Goal: Subscribe to service/newsletter

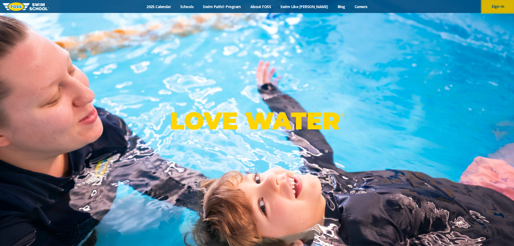
click at [496, 4] on button "Sign In" at bounding box center [498, 6] width 32 height 13
click at [195, 8] on link "Schools" at bounding box center [187, 6] width 23 height 5
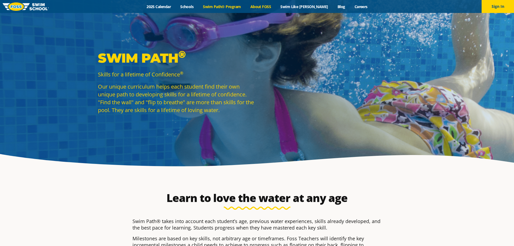
click at [267, 7] on link "About FOSS" at bounding box center [261, 6] width 30 height 5
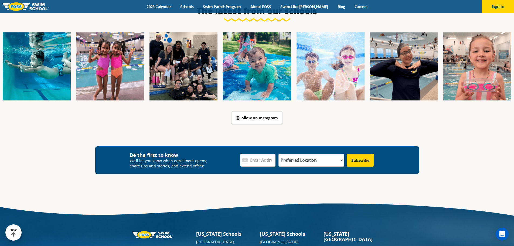
scroll to position [982, 0]
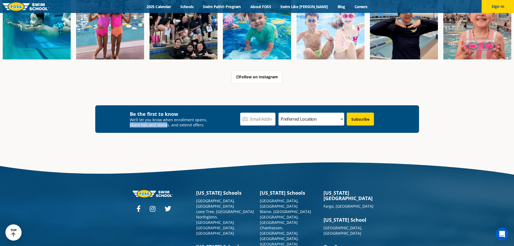
drag, startPoint x: 165, startPoint y: 116, endPoint x: 205, endPoint y: 114, distance: 40.2
click at [205, 117] on p "We’ll let you know when enrollment opens, share tips and stories, and extend of…" at bounding box center [170, 122] width 81 height 10
click at [263, 111] on div "Email Address * Preferred Location * Preferred Location Ankeny, IA Ballwin, MO …" at bounding box center [311, 119] width 152 height 17
click at [263, 113] on input "Email Address *" at bounding box center [257, 119] width 35 height 13
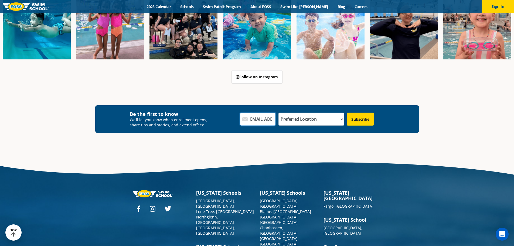
type input "vidrajan93@gmail.com"
click at [329, 113] on select "Preferred Location Ankeny, IA Ballwin, MO Blaine, MN Burnsville, MN Ballwin, MO…" at bounding box center [311, 119] width 66 height 13
select select "[GEOGRAPHIC_DATA], [GEOGRAPHIC_DATA]"
click at [301, 113] on select "Preferred Location Ankeny, IA Ballwin, MO Blaine, MN Burnsville, MN Ballwin, MO…" at bounding box center [311, 119] width 66 height 13
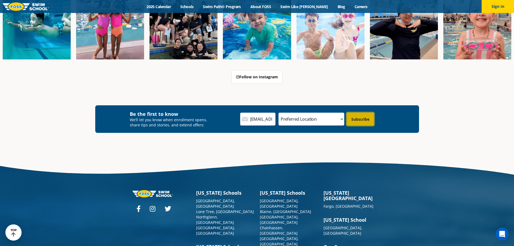
click at [356, 113] on input "Subscribe" at bounding box center [360, 119] width 27 height 13
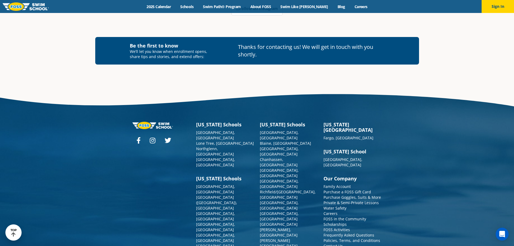
scroll to position [1051, 0]
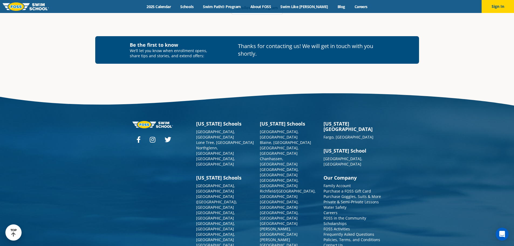
click at [344, 183] on link "Family Account" at bounding box center [336, 185] width 27 height 5
